Goal: Navigation & Orientation: Find specific page/section

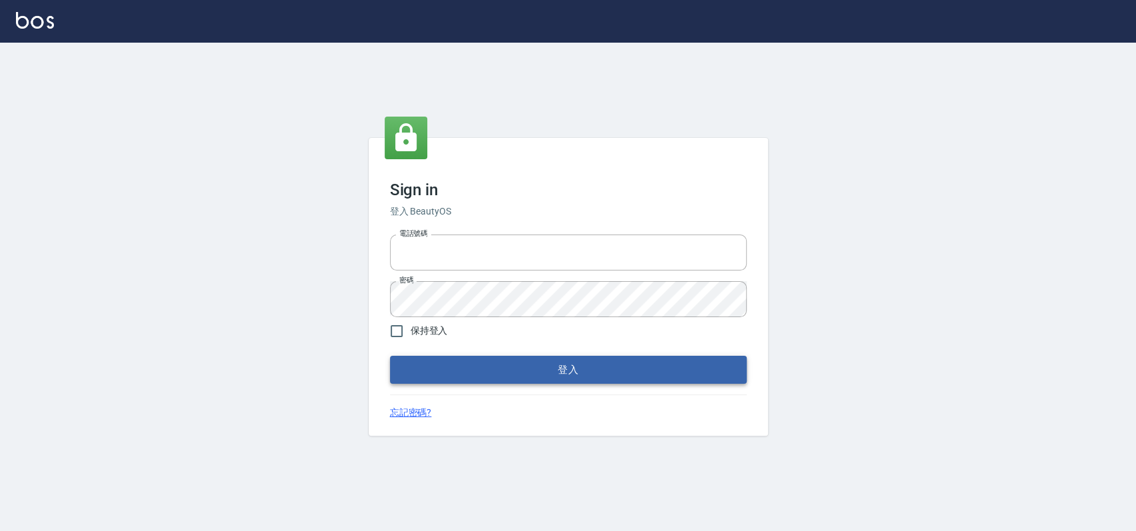
type input "033323173"
click at [477, 369] on button "登入" at bounding box center [568, 369] width 357 height 28
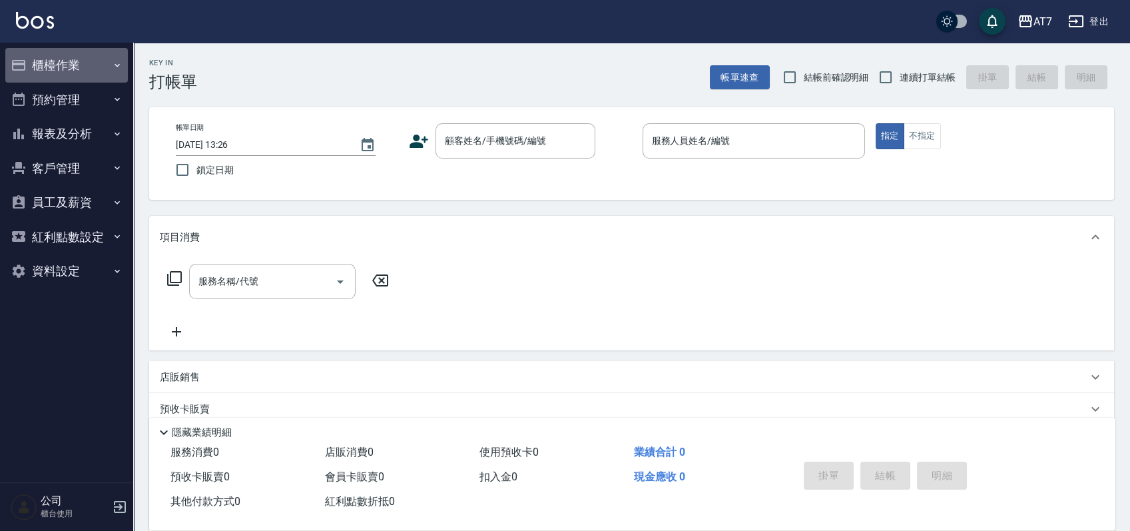
click at [78, 67] on button "櫃檯作業" at bounding box center [66, 65] width 122 height 35
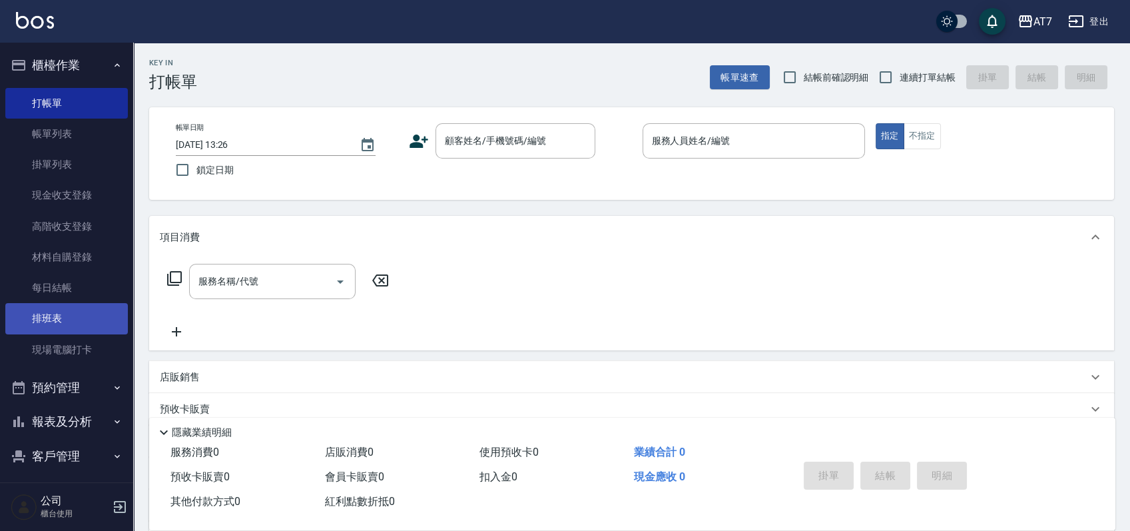
click at [77, 322] on link "排班表" at bounding box center [66, 318] width 122 height 31
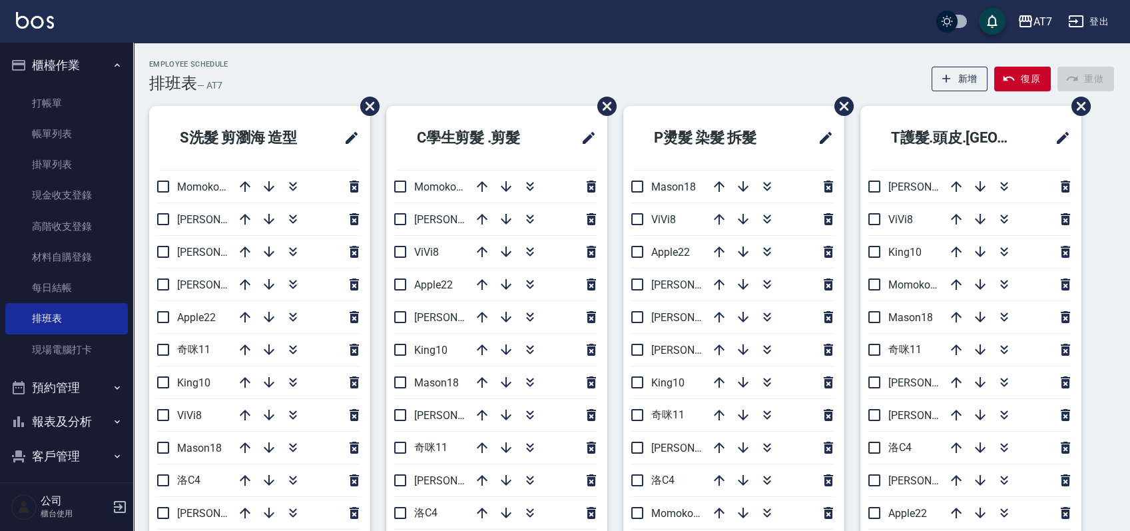
click at [429, 81] on div "Employee Schedule 排班表 — AT7 新增 復原 重做" at bounding box center [631, 76] width 965 height 33
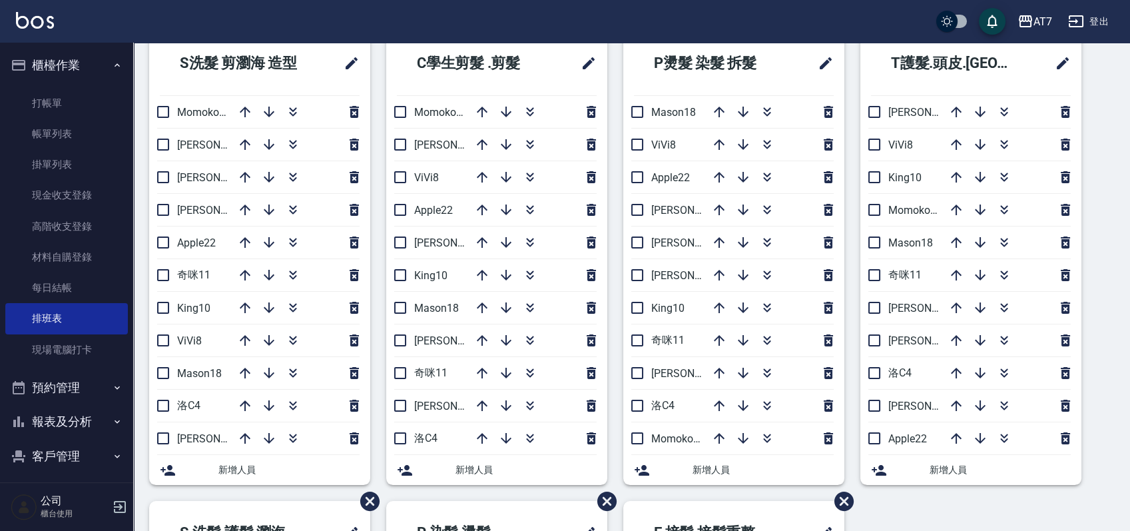
scroll to position [56, 0]
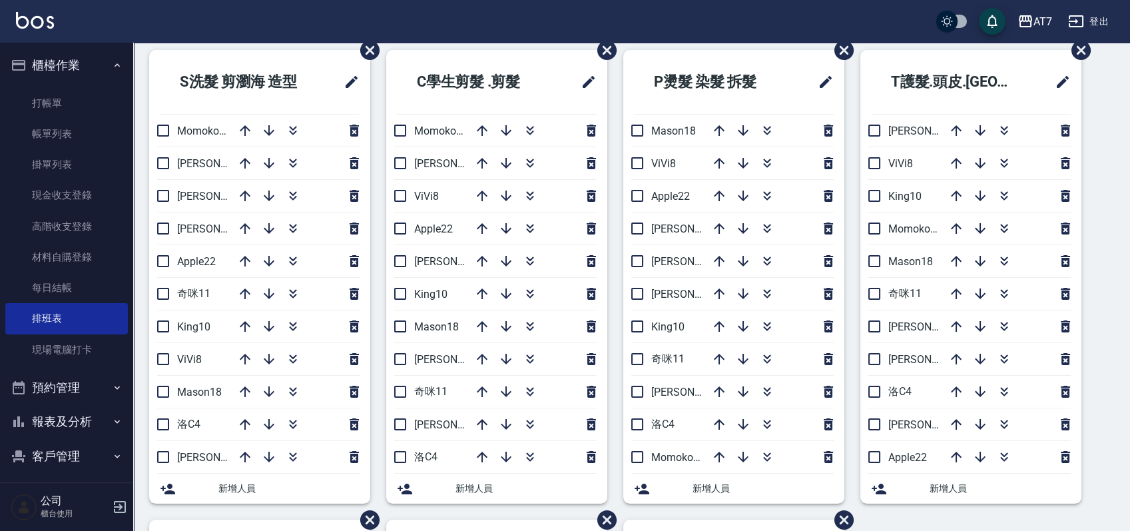
click at [1110, 266] on div "S洗髮 剪瀏海 造型 Momoko12 郭郭9 杜莎莎6 伊蕾2 Apple22 奇咪11 King10 ViVi8 Mason18 洛C4 泰拉7 新增人員…" at bounding box center [623, 519] width 981 height 939
